Goal: Information Seeking & Learning: Learn about a topic

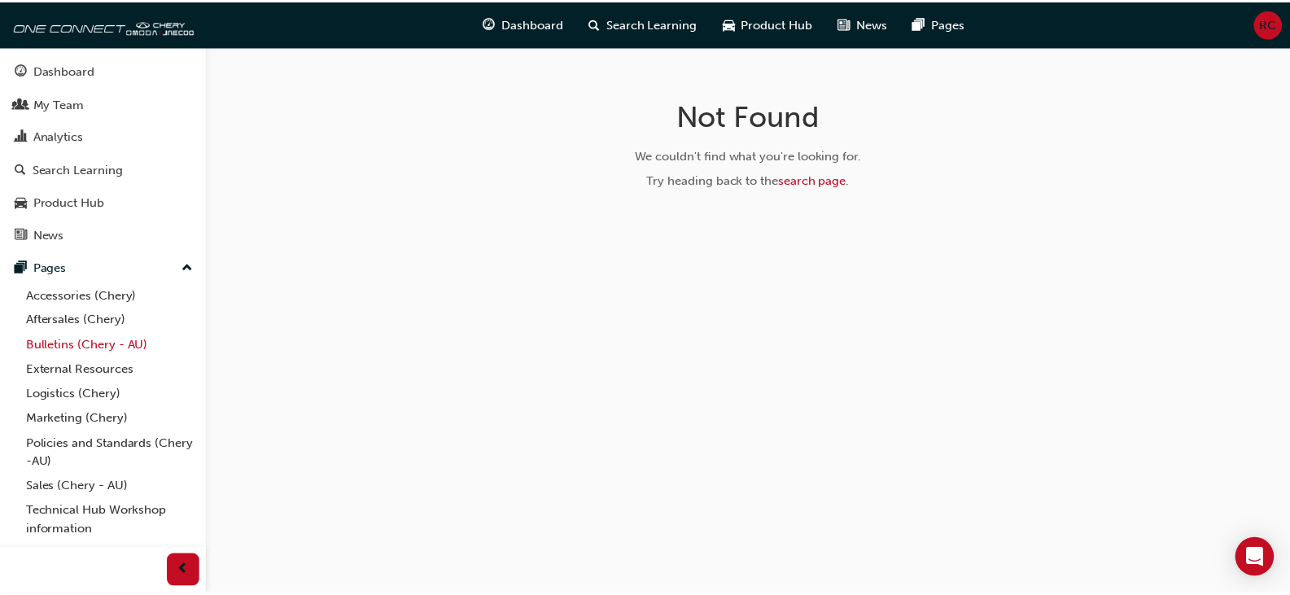
scroll to position [45, 0]
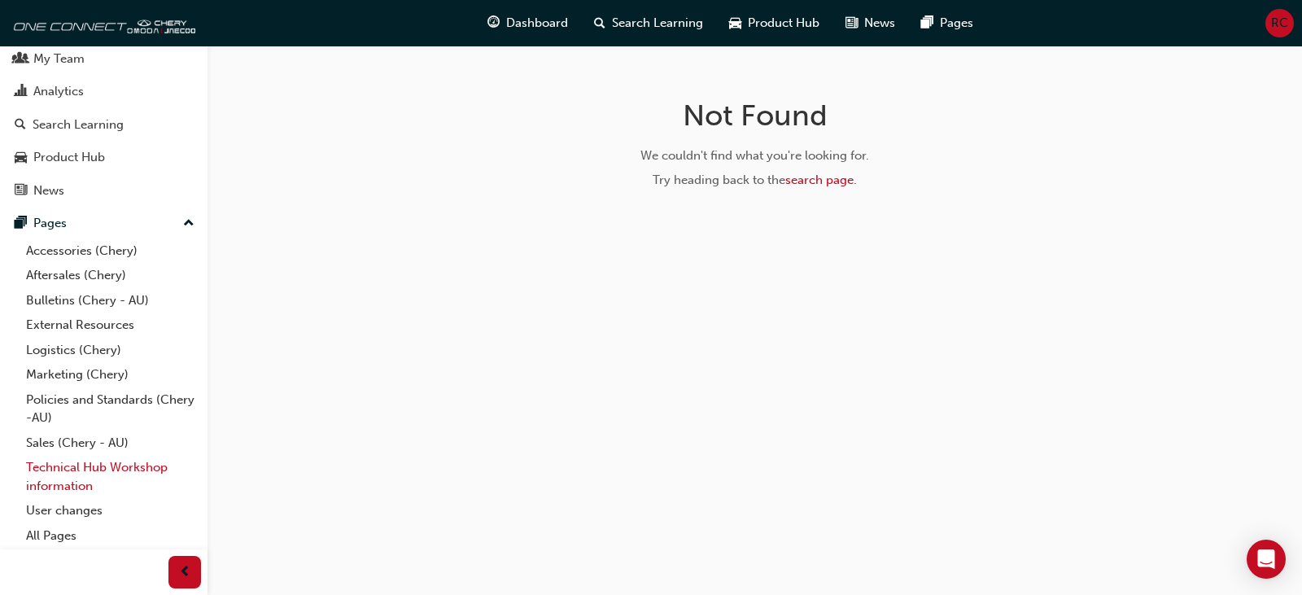
click at [78, 471] on link "Technical Hub Workshop information" at bounding box center [110, 476] width 181 height 43
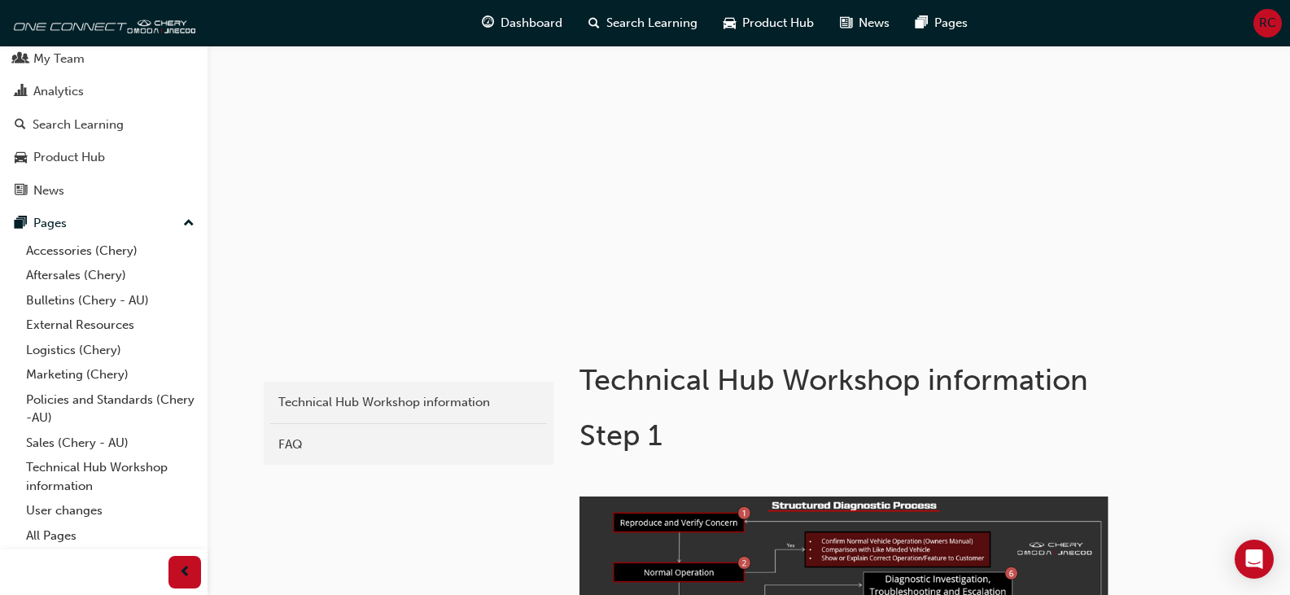
scroll to position [81, 0]
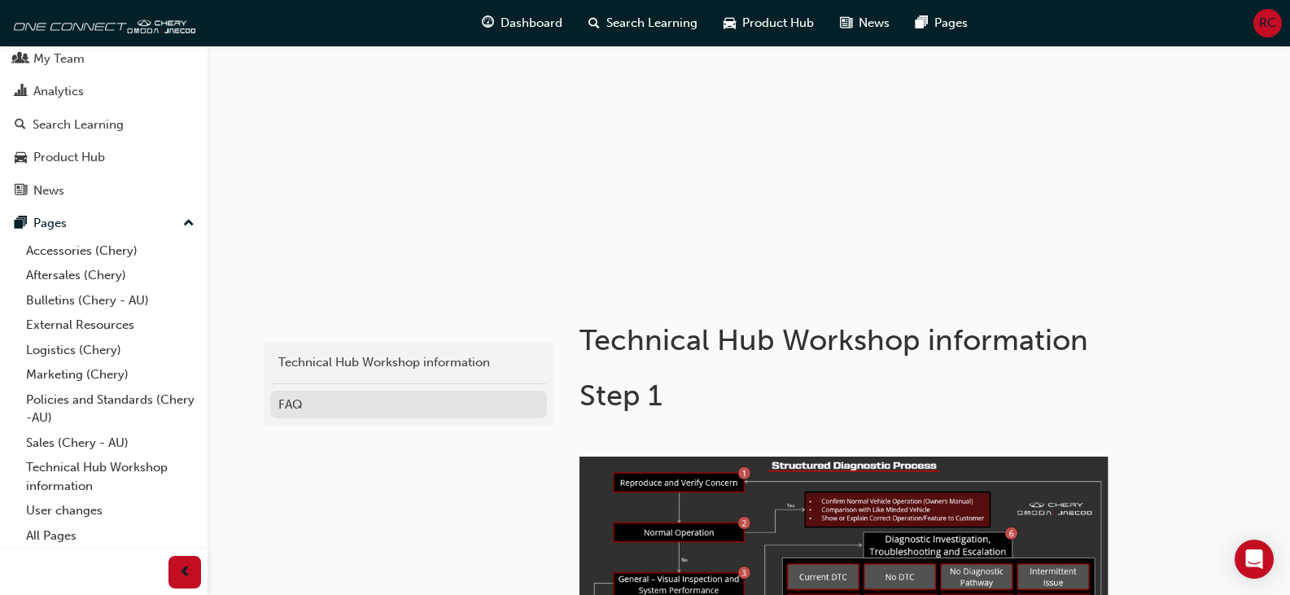
click at [325, 405] on div "FAQ" at bounding box center [408, 404] width 260 height 19
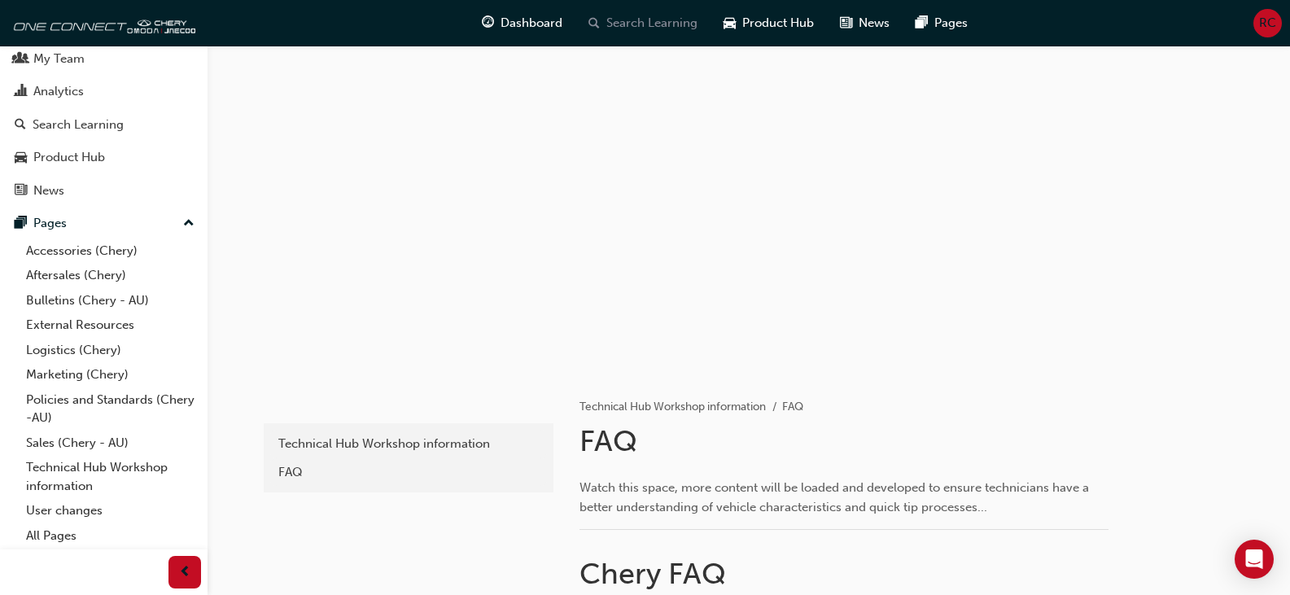
click at [629, 24] on span "Search Learning" at bounding box center [651, 23] width 91 height 19
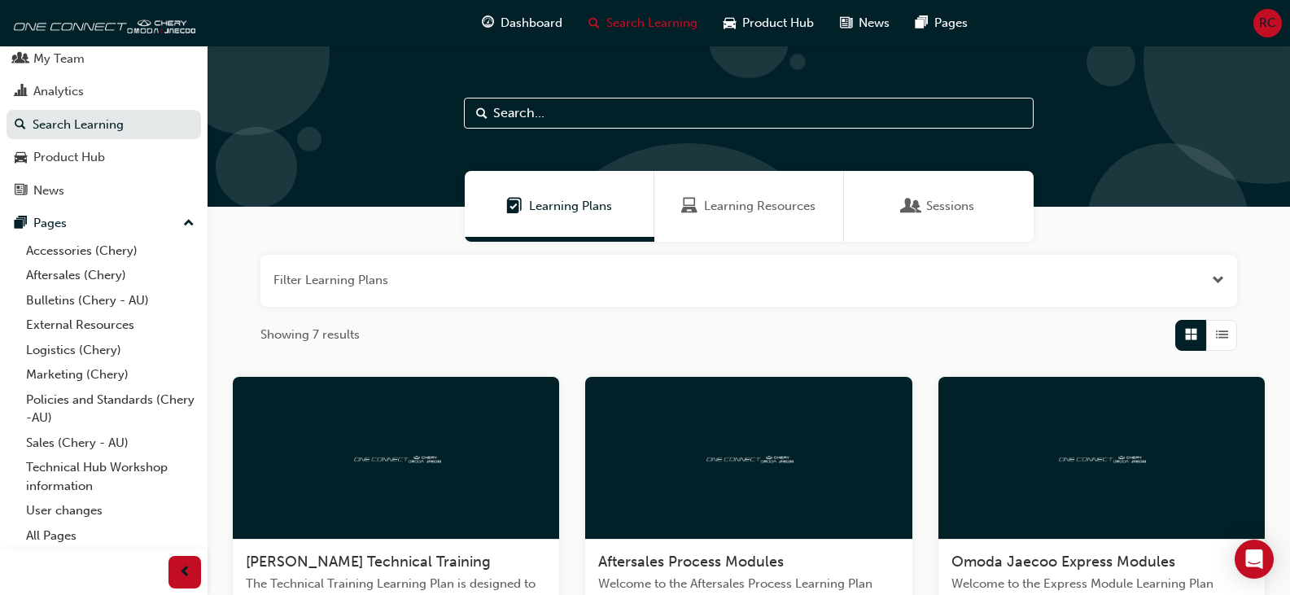
click at [644, 115] on input "text" at bounding box center [749, 113] width 570 height 31
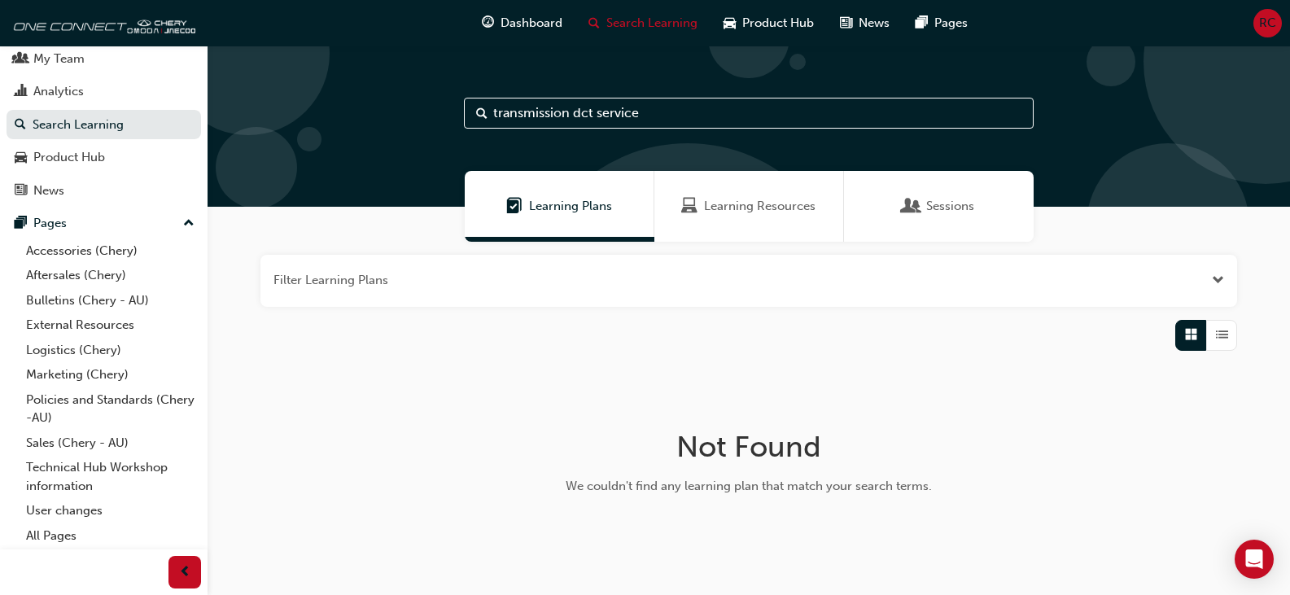
type input "transmission dct service"
